Goal: Find specific page/section: Find specific page/section

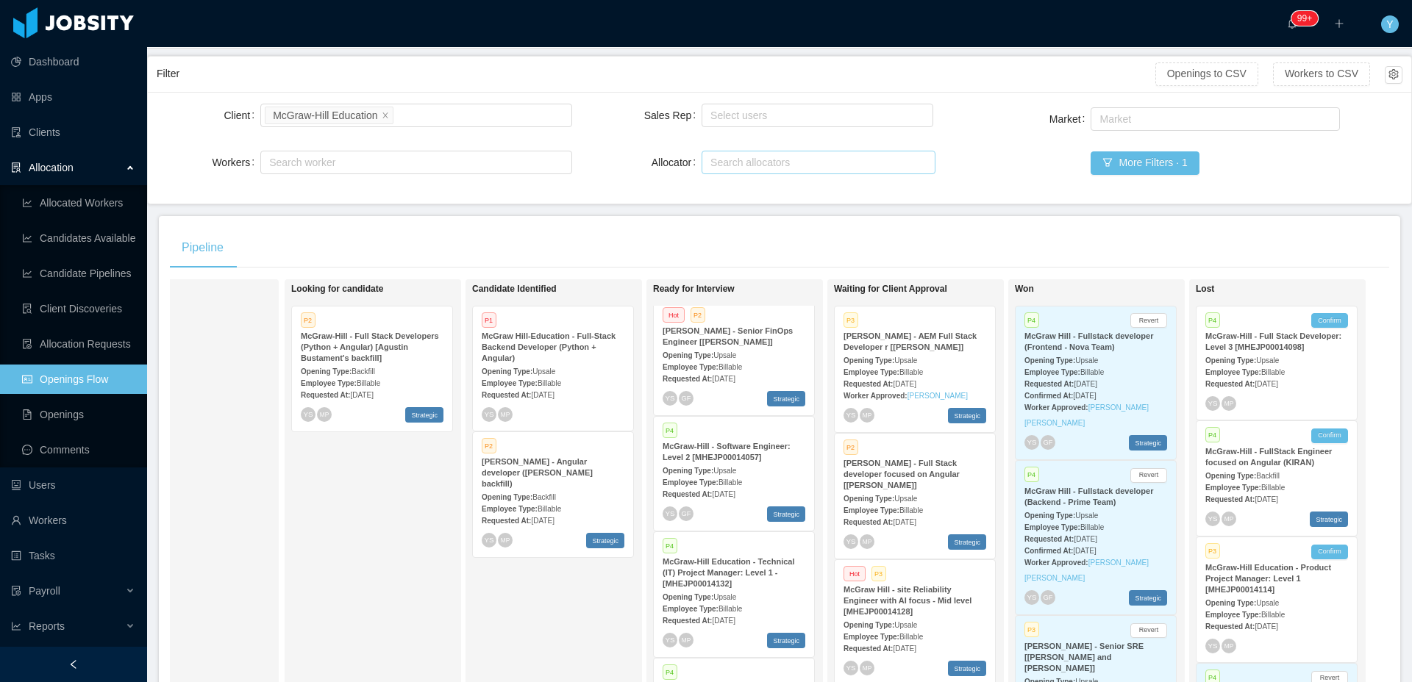
scroll to position [126, 0]
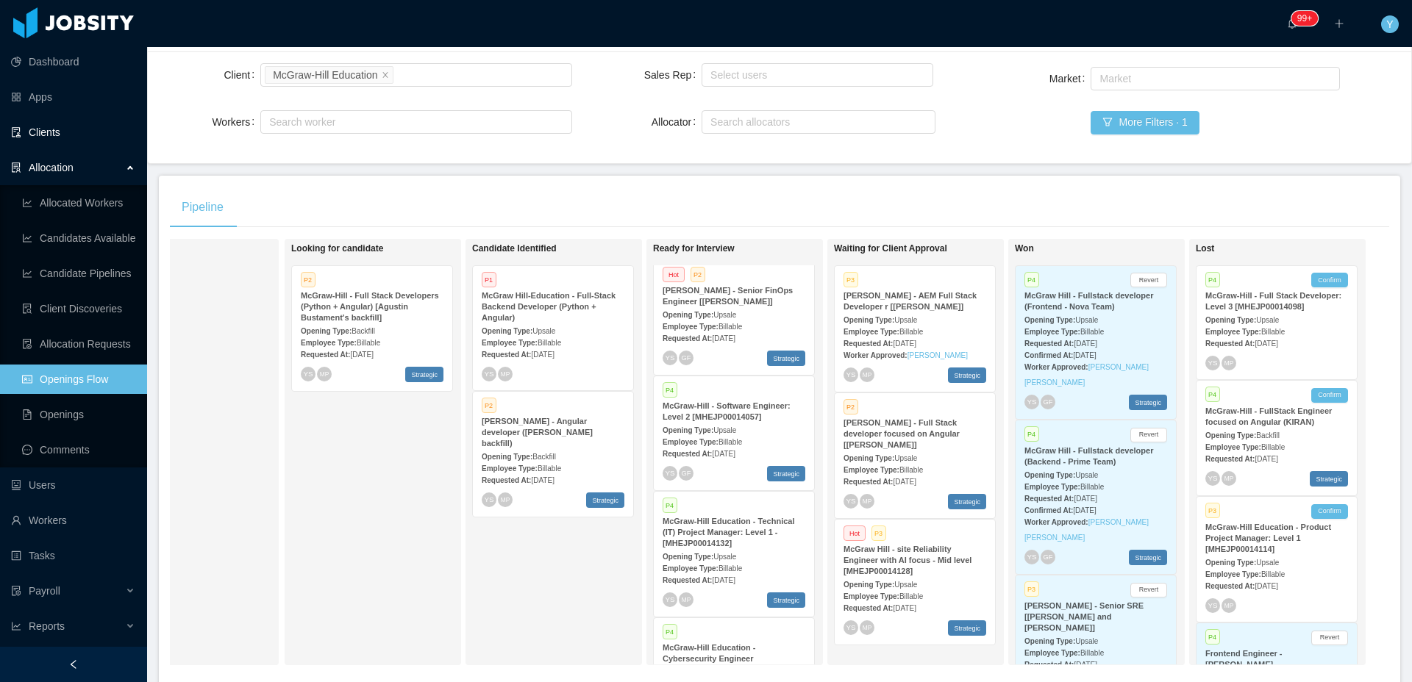
click at [77, 118] on link "Clients" at bounding box center [73, 132] width 124 height 29
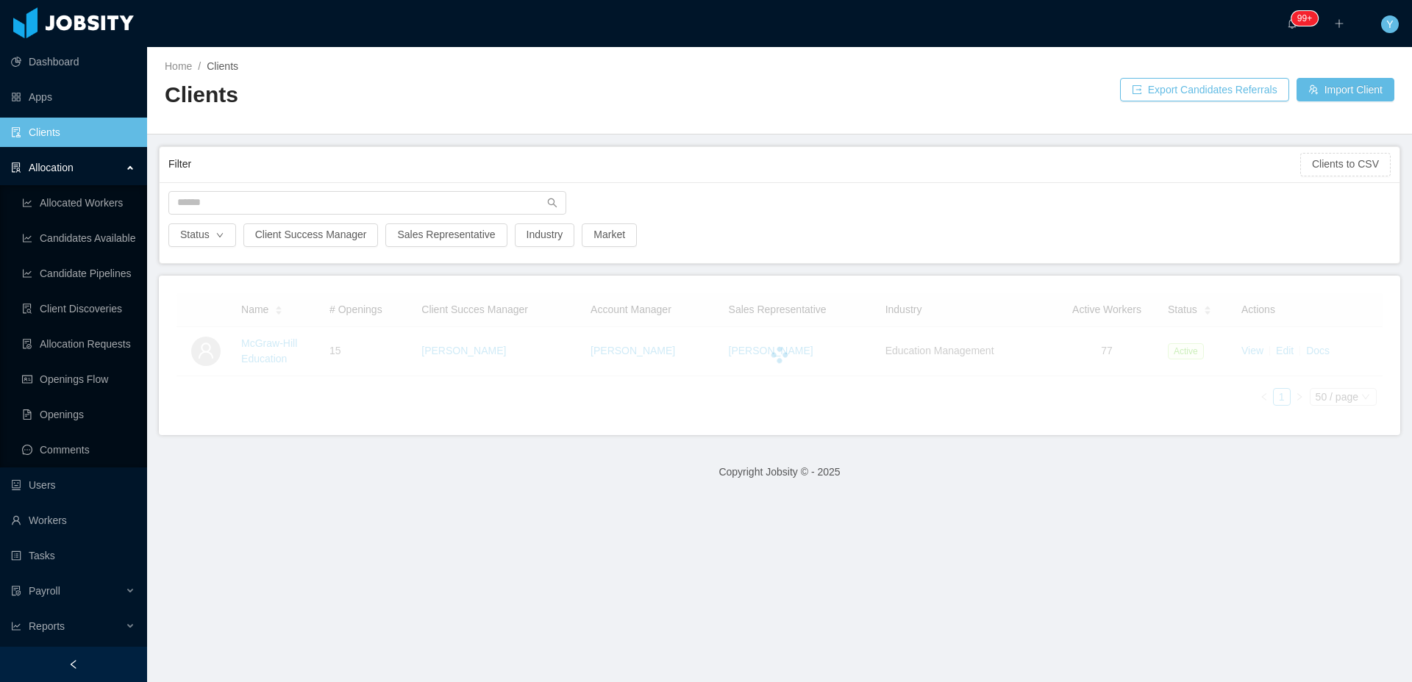
click at [359, 188] on div "Status Client Success Manager Sales Representative Industry Market" at bounding box center [780, 222] width 1240 height 81
click at [340, 196] on input "text" at bounding box center [367, 203] width 398 height 24
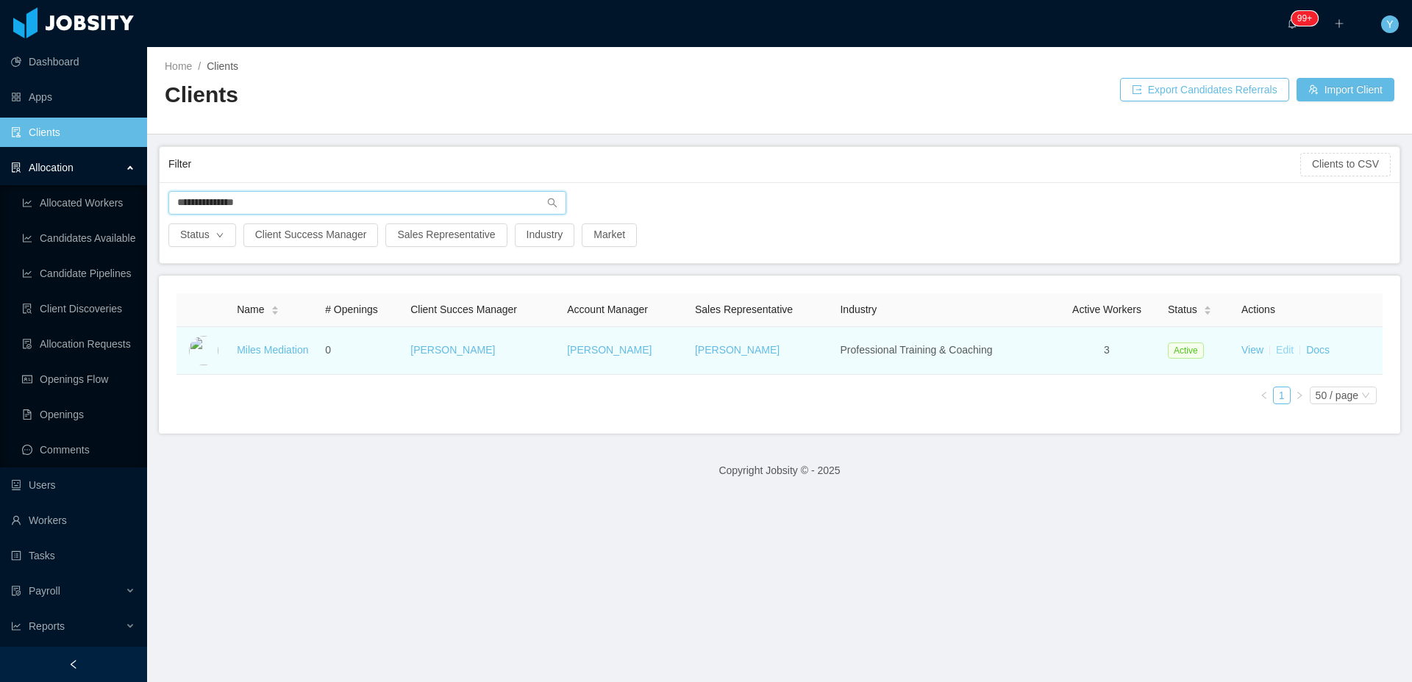
type input "**********"
click at [1276, 349] on link "Edit" at bounding box center [1285, 350] width 18 height 12
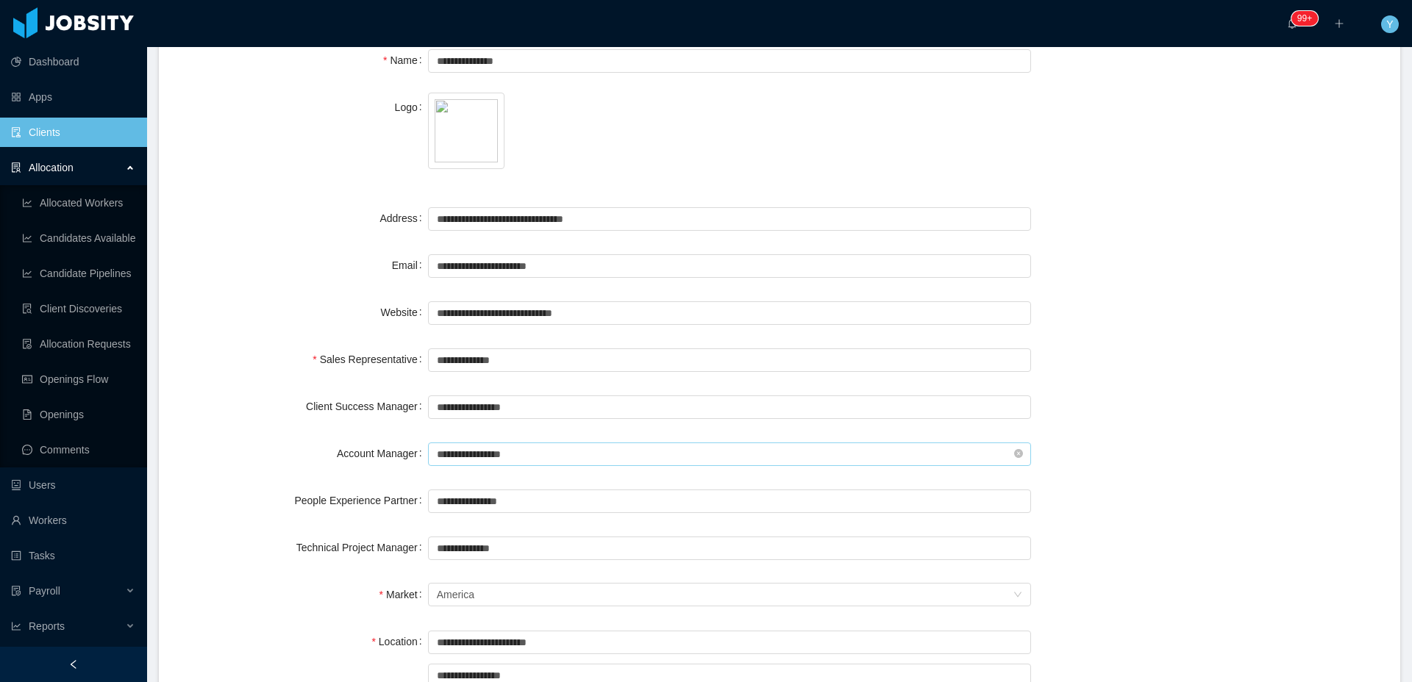
scroll to position [146, 0]
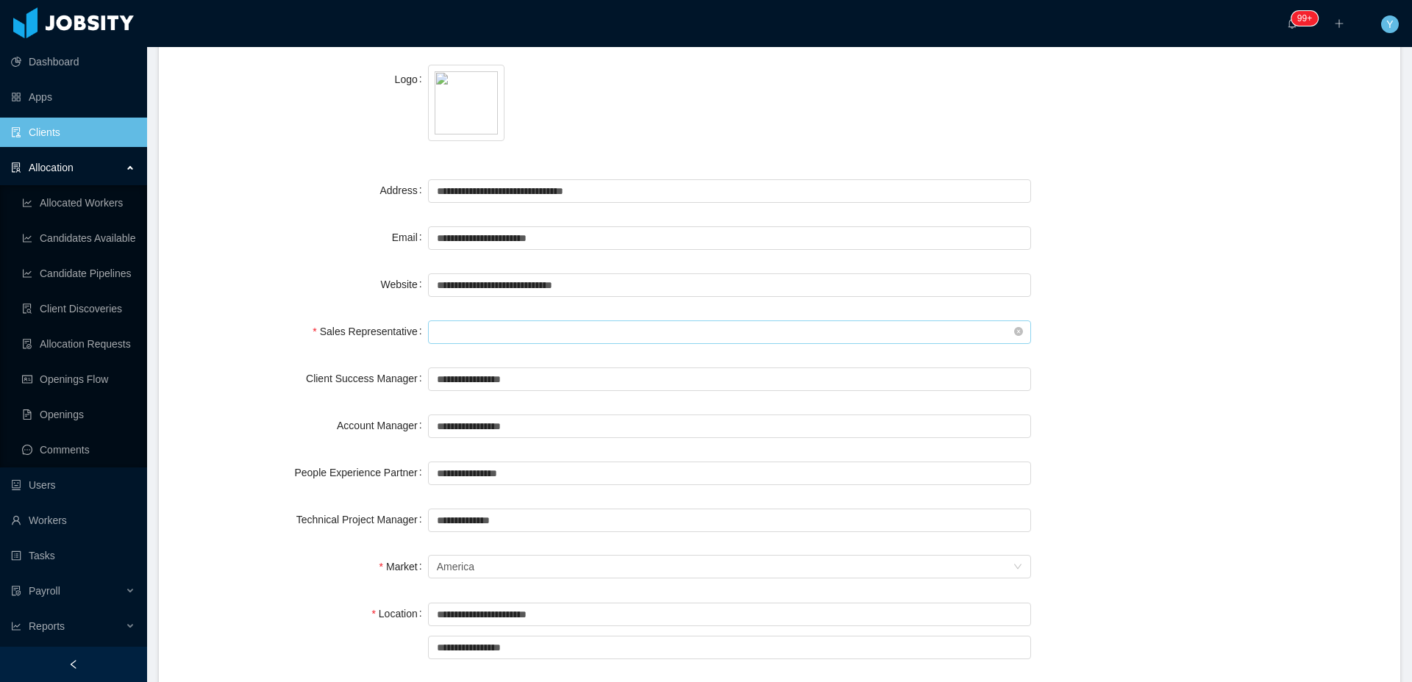
click at [564, 332] on input "text" at bounding box center [729, 333] width 603 height 24
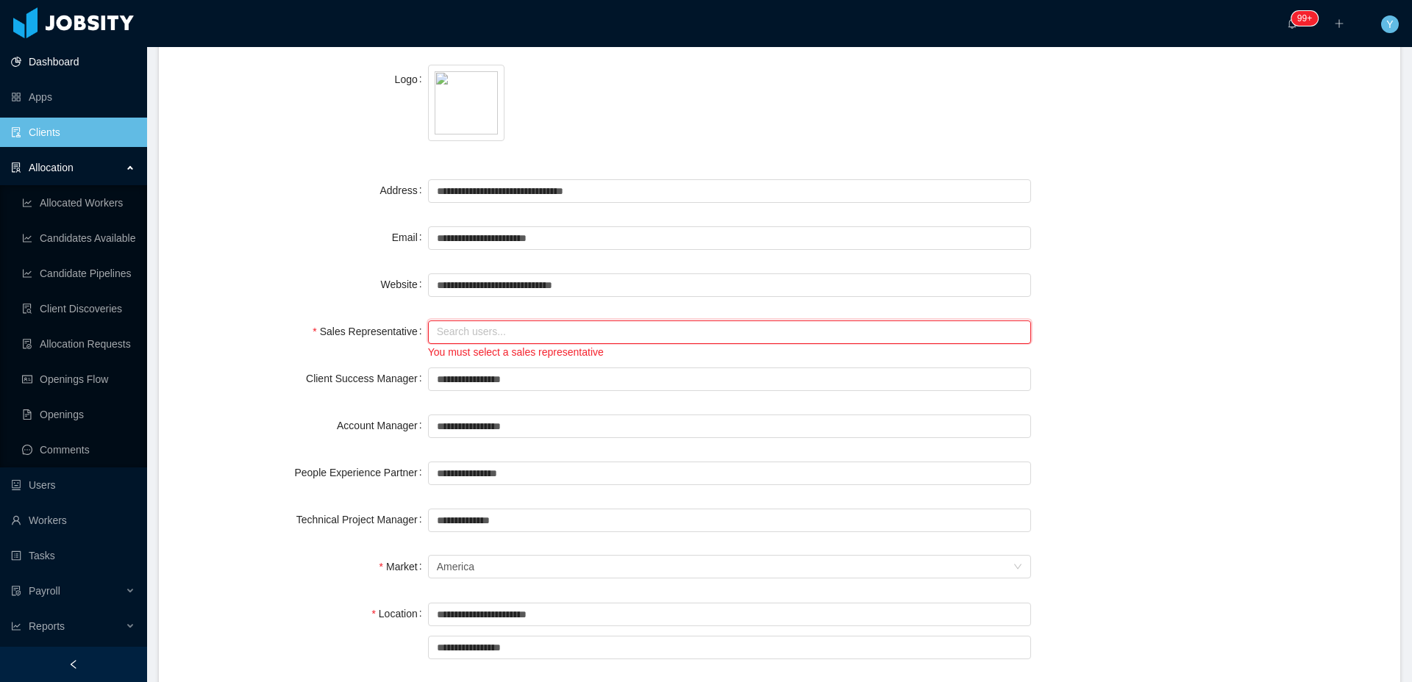
click at [22, 59] on link "Dashboard" at bounding box center [73, 61] width 124 height 29
